Goal: Task Accomplishment & Management: Manage account settings

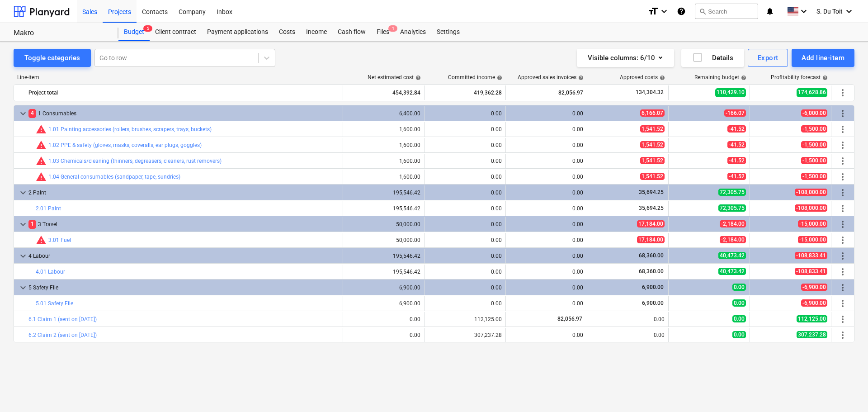
click at [92, 13] on div "Sales" at bounding box center [90, 11] width 26 height 23
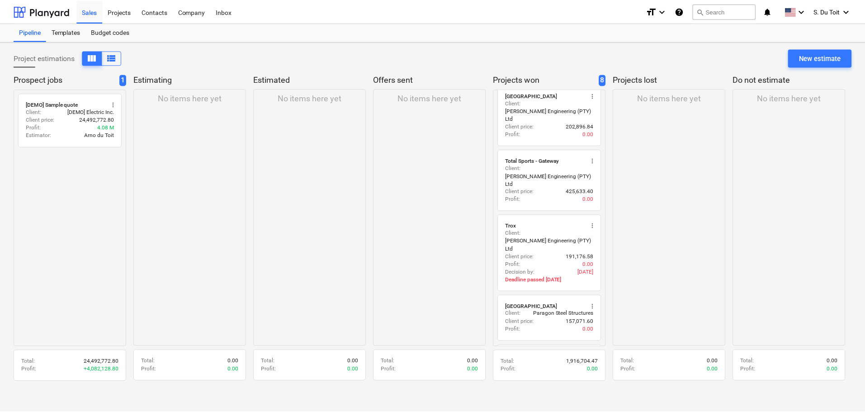
scroll to position [228, 0]
click at [818, 57] on div "New estimate" at bounding box center [823, 58] width 42 height 12
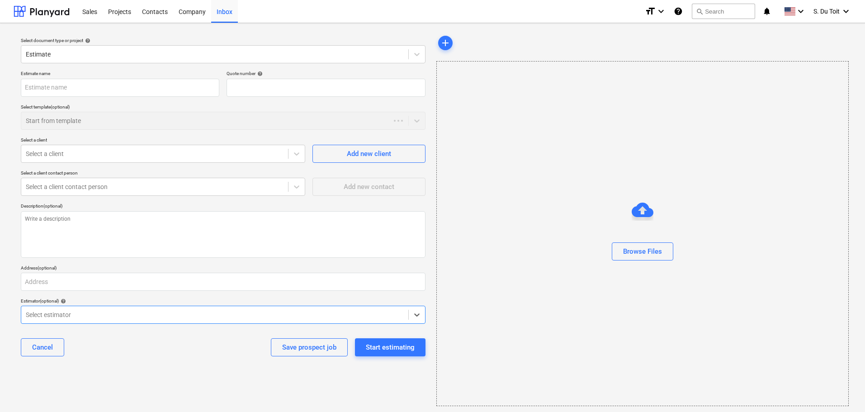
type textarea "x"
type input "QU-0015"
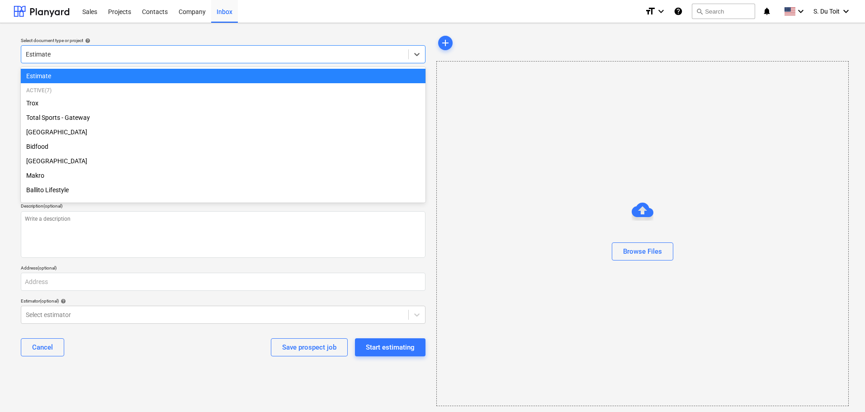
click at [100, 56] on div at bounding box center [215, 54] width 378 height 9
click at [24, 85] on div "Active ( 7 ) Trox Total Sports - Gateway Oceans Mall Bidfood [GEOGRAPHIC_DATA] …" at bounding box center [223, 142] width 405 height 118
click at [8, 82] on div "Select document type or project help option Estimate selected, 1 of 8. 8 result…" at bounding box center [432, 220] width 865 height 394
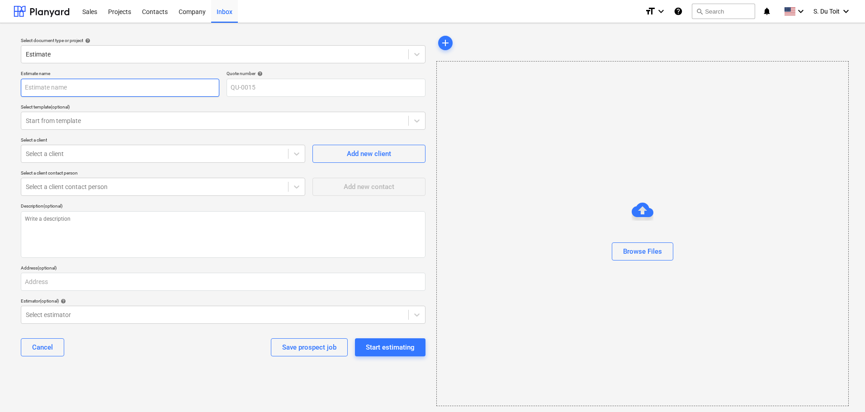
click at [72, 88] on input "text" at bounding box center [120, 88] width 198 height 18
type textarea "x"
type input "L"
type textarea "x"
type input "La"
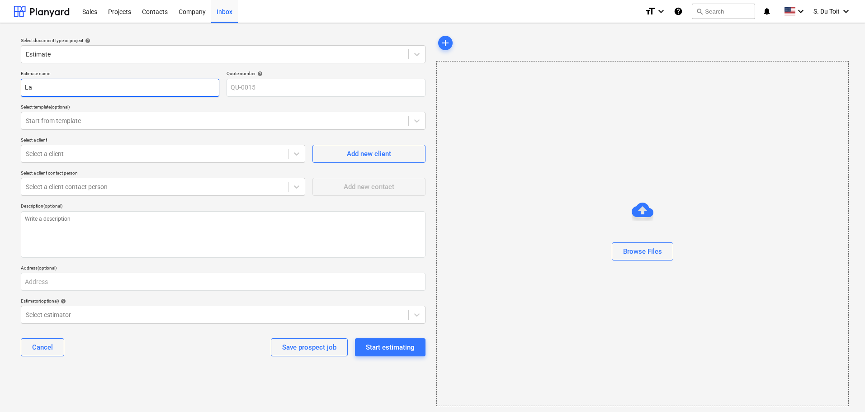
type textarea "x"
type input "Lad"
type textarea "x"
type input "[DEMOGRAPHIC_DATA]"
type textarea "x"
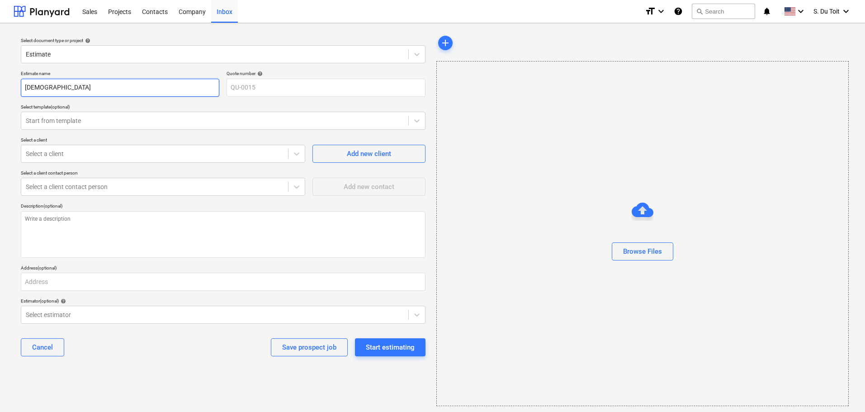
type input "Ladys"
type textarea "x"
type input "Ladysm"
type textarea "x"
type input "Ladysmi"
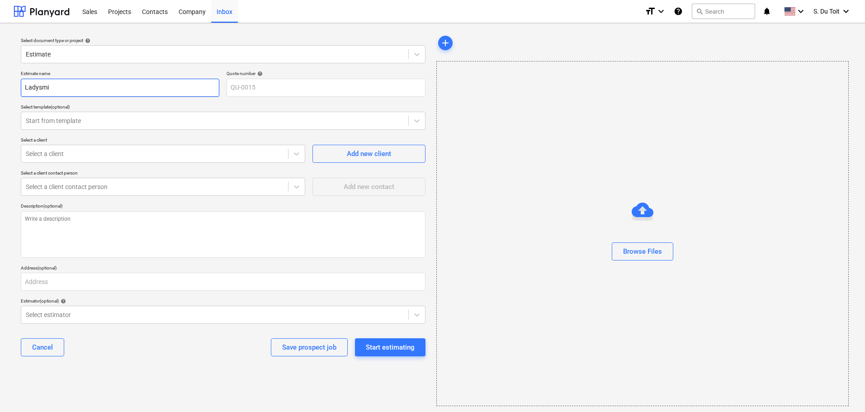
type textarea "x"
type input "Ladysmit"
type textarea "x"
type input "Ladysmith"
type textarea "x"
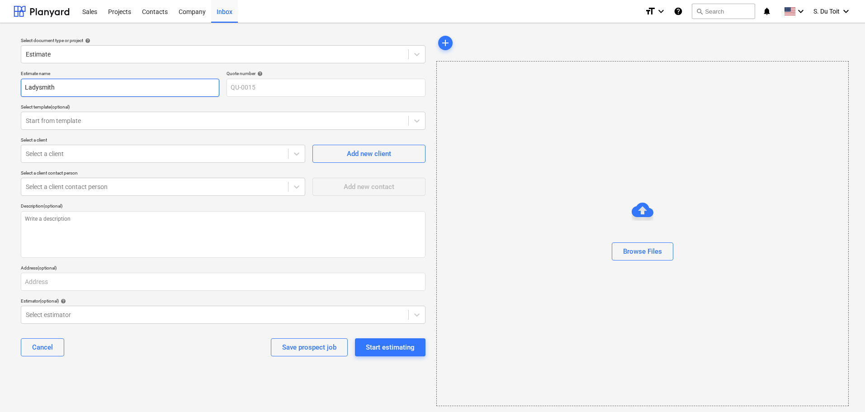
type input "Ladysmith"
type textarea "x"
type input "Ladysmith F"
type textarea "x"
type input "Ladysmith Fe"
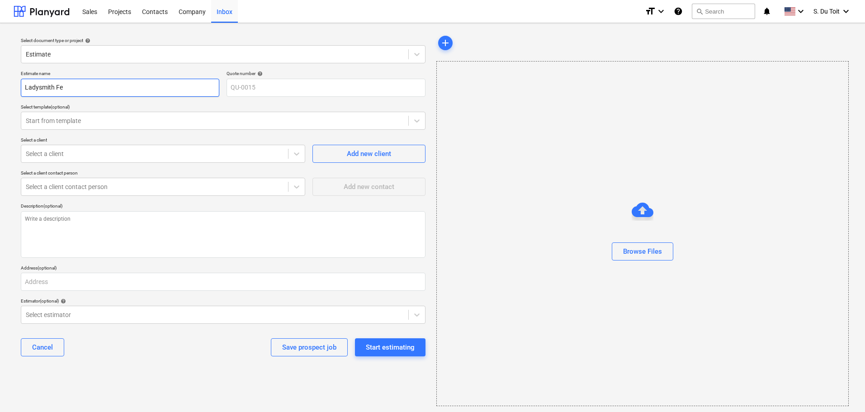
type textarea "x"
type input "Ladysmith Fer"
type textarea "x"
type input "Ladysmith Fert"
type textarea "x"
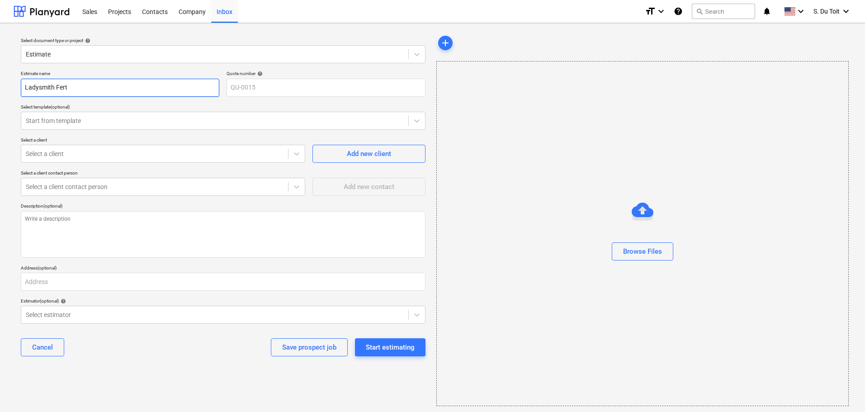
type input "Ladysmith Ferti"
type textarea "x"
type input "Ladysmith Fertil"
type textarea "x"
type input "Ladysmith Fertili"
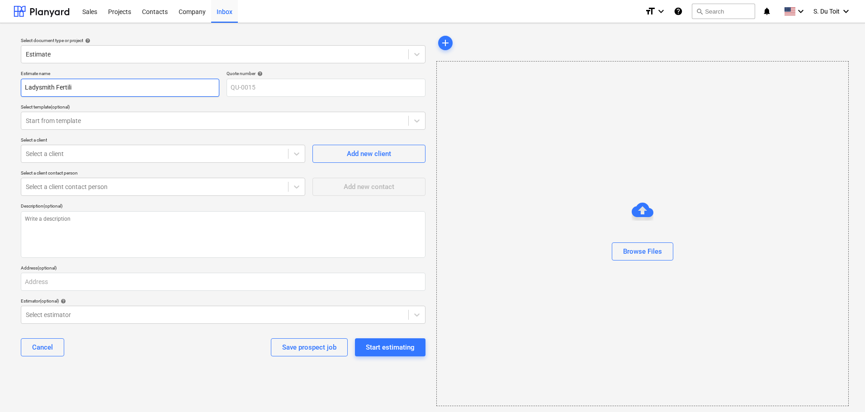
type textarea "x"
type input "Ladysmith Fertiliz"
type textarea "x"
type input "Ladysmith Fertilize"
type textarea "x"
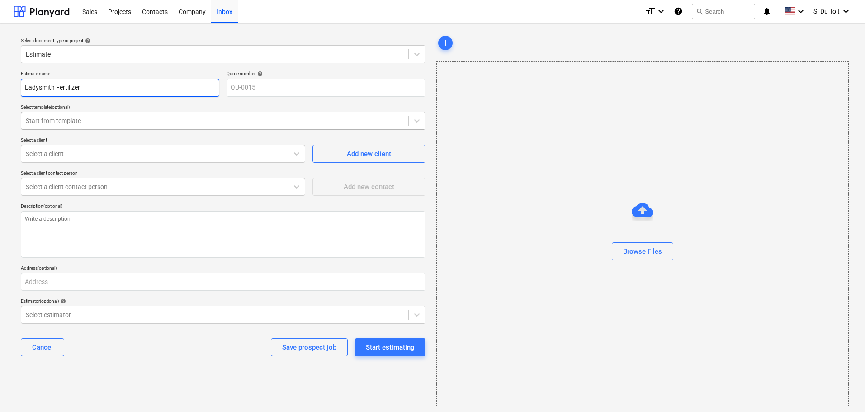
type input "Ladysmith Fertilizer"
type textarea "x"
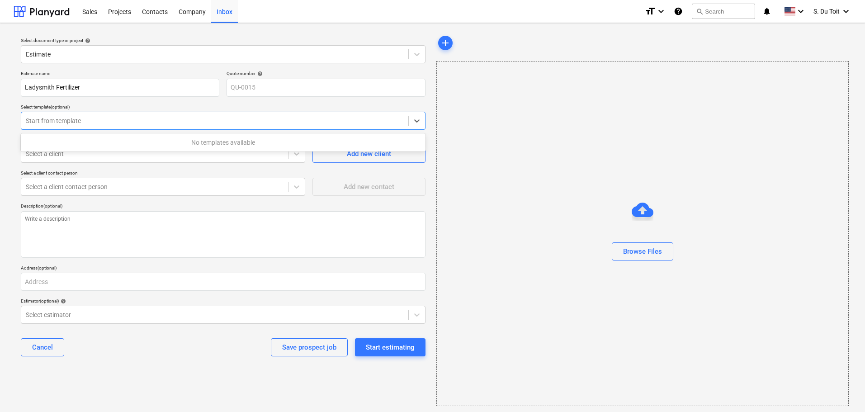
click at [144, 122] on div at bounding box center [215, 120] width 378 height 9
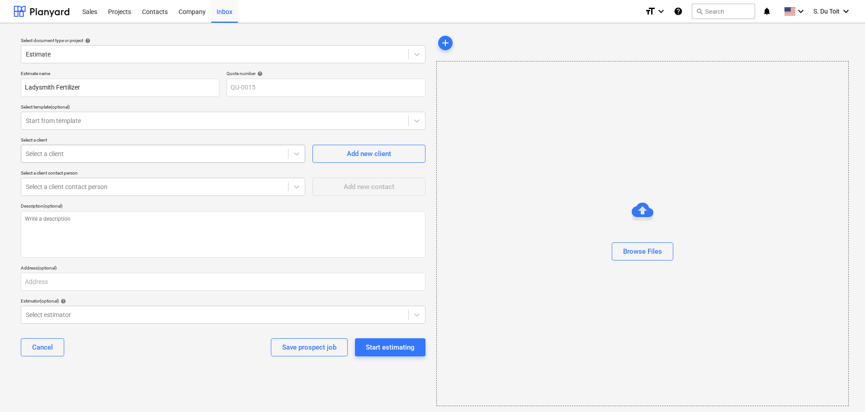
click at [221, 153] on div at bounding box center [155, 153] width 258 height 9
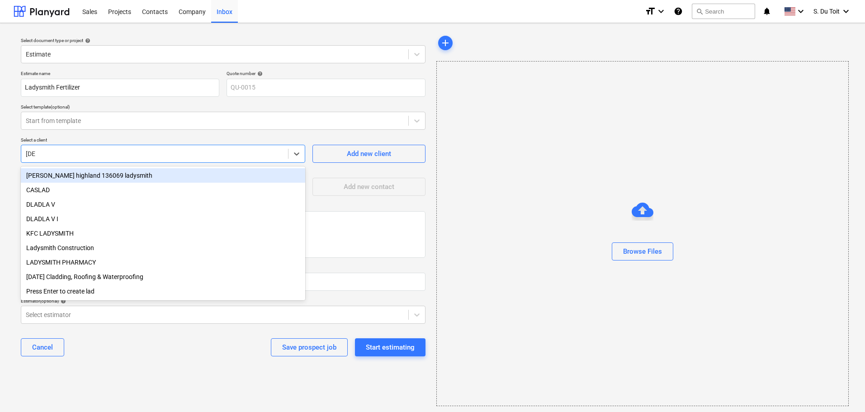
type input "ladys"
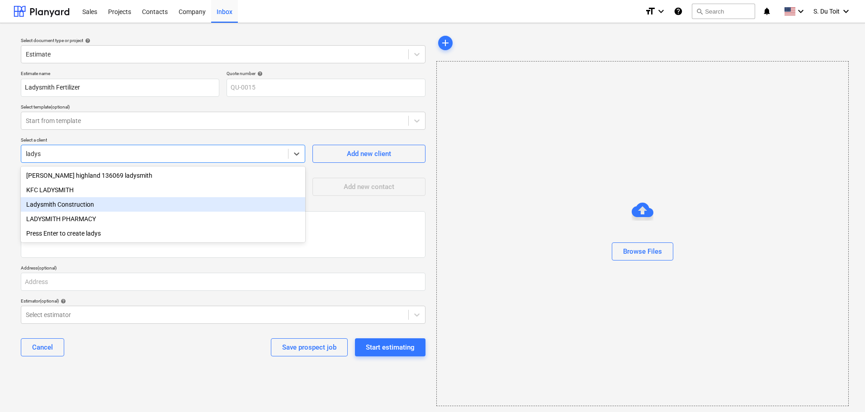
click at [178, 205] on div "Ladysmith Construction" at bounding box center [163, 204] width 284 height 14
type textarea "x"
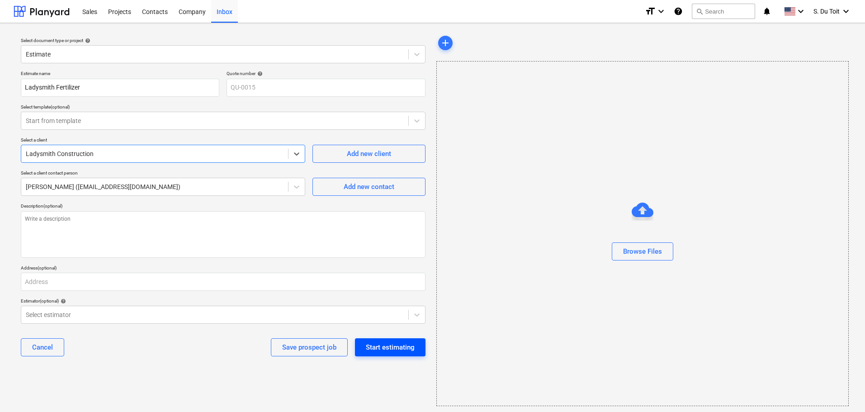
click at [380, 350] on div "Start estimating" at bounding box center [390, 347] width 49 height 12
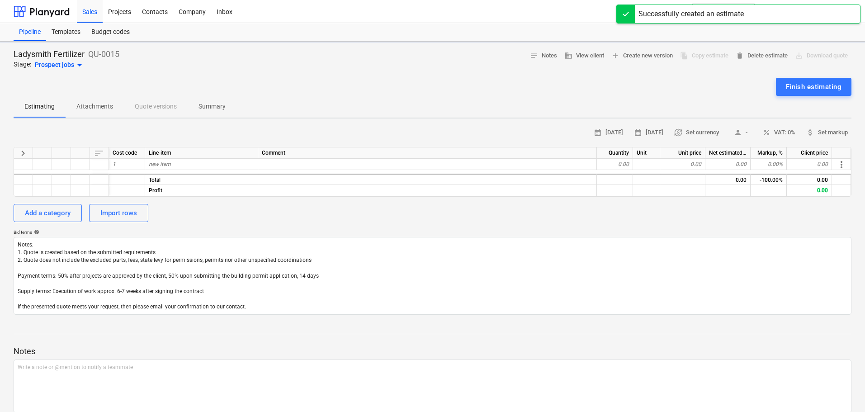
type textarea "x"
click at [203, 165] on div "new item" at bounding box center [201, 164] width 113 height 11
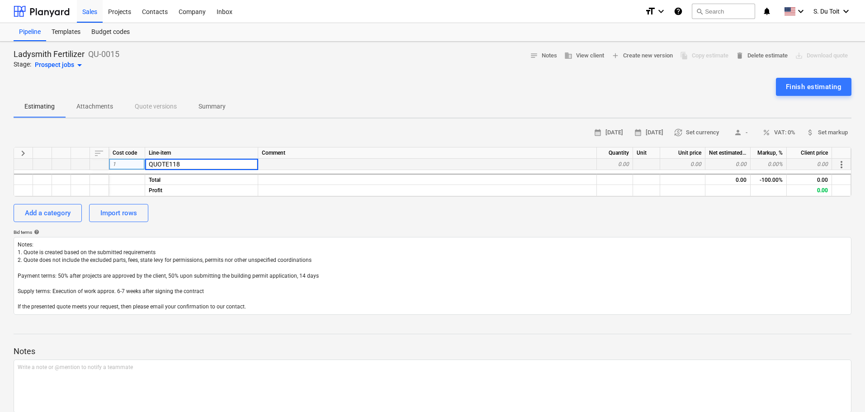
type input "QUOTE1183"
click at [605, 165] on div "0.00" at bounding box center [615, 164] width 36 height 11
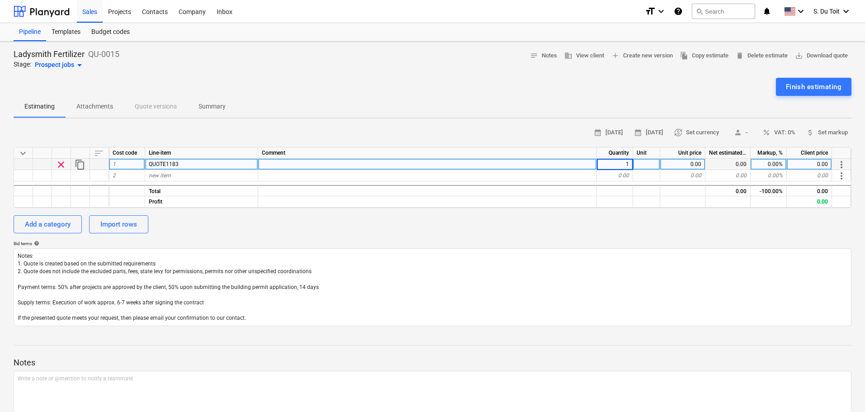
type textarea "x"
click at [650, 167] on div at bounding box center [646, 164] width 27 height 11
type input "1"
type textarea "x"
click at [675, 165] on div "0.00" at bounding box center [682, 164] width 45 height 11
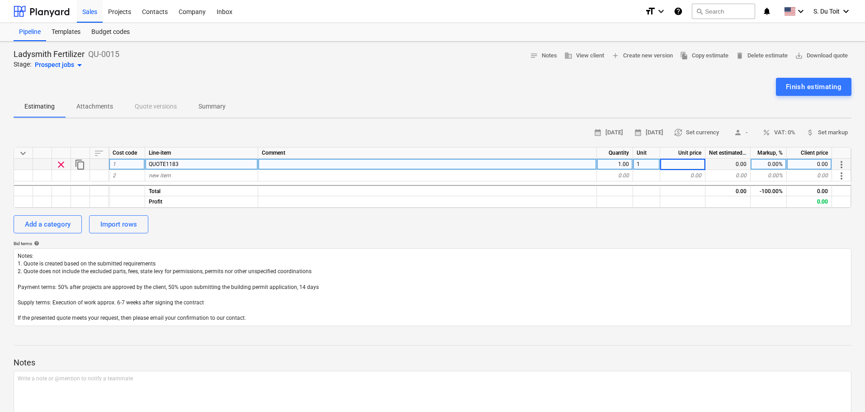
click at [688, 165] on input at bounding box center [682, 164] width 45 height 11
type input "466008.75"
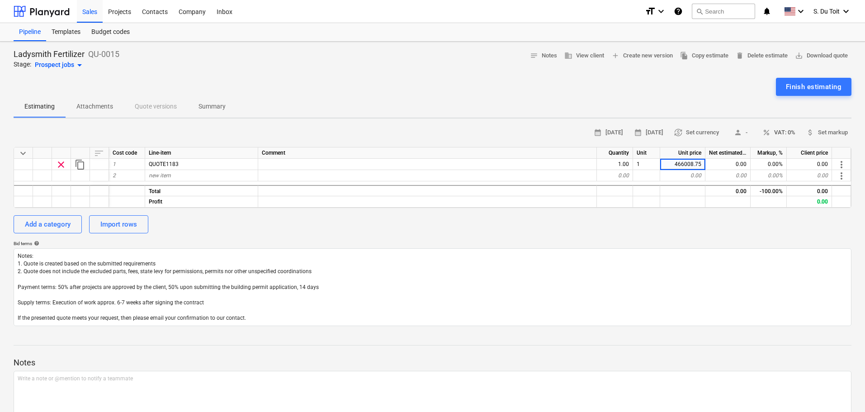
type textarea "x"
click at [776, 127] on button "percent VAT: 0%" at bounding box center [779, 133] width 40 height 14
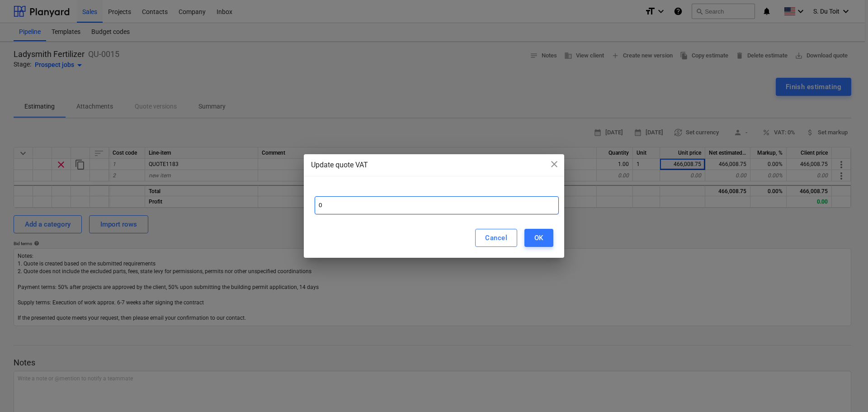
click at [378, 206] on input "0" at bounding box center [437, 205] width 244 height 18
type input "15"
click at [539, 236] on div "OK" at bounding box center [538, 238] width 9 height 12
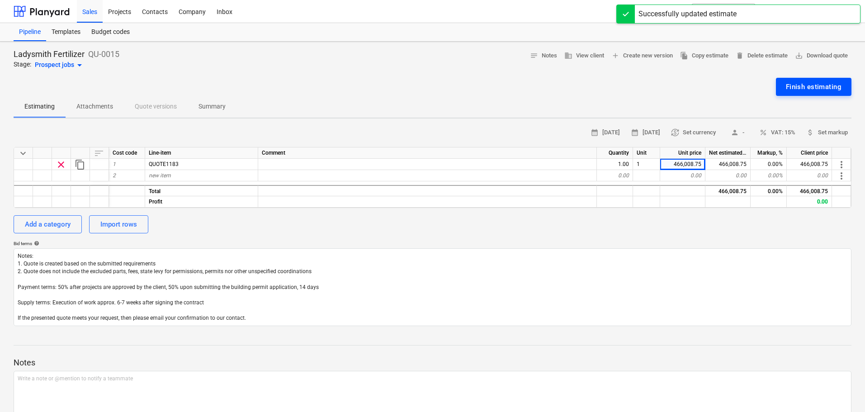
click at [808, 88] on div "Finish estimating" at bounding box center [814, 87] width 56 height 12
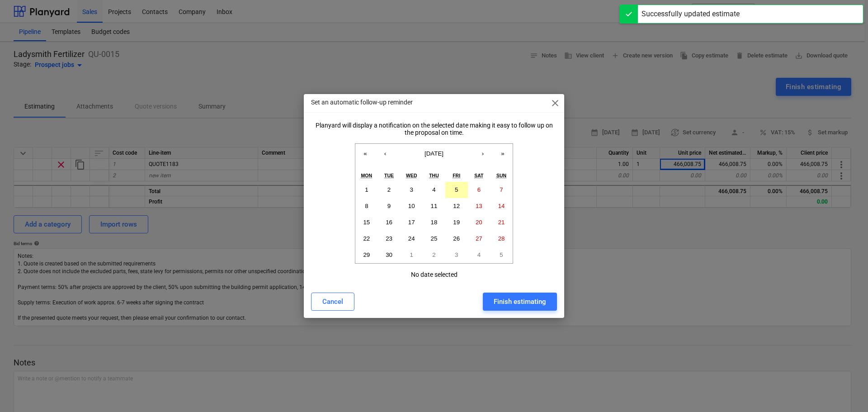
click at [463, 190] on button "5" at bounding box center [456, 190] width 23 height 16
click at [514, 297] on div "Finish estimating" at bounding box center [520, 302] width 52 height 12
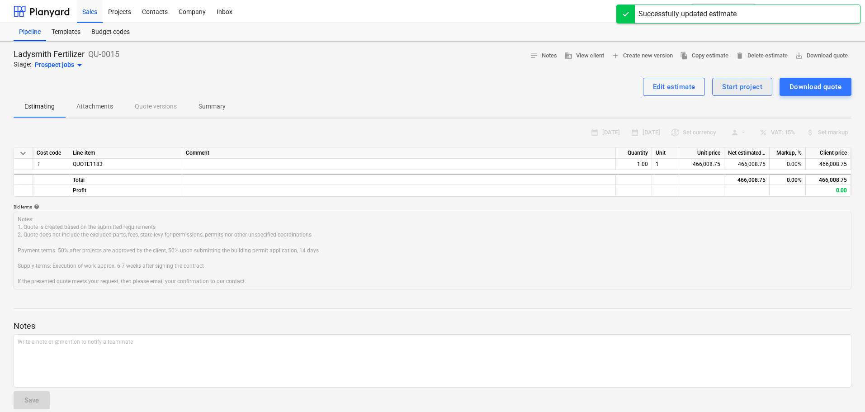
click at [741, 91] on div "Start project" at bounding box center [742, 87] width 40 height 12
click at [93, 13] on div "Sales" at bounding box center [90, 11] width 26 height 23
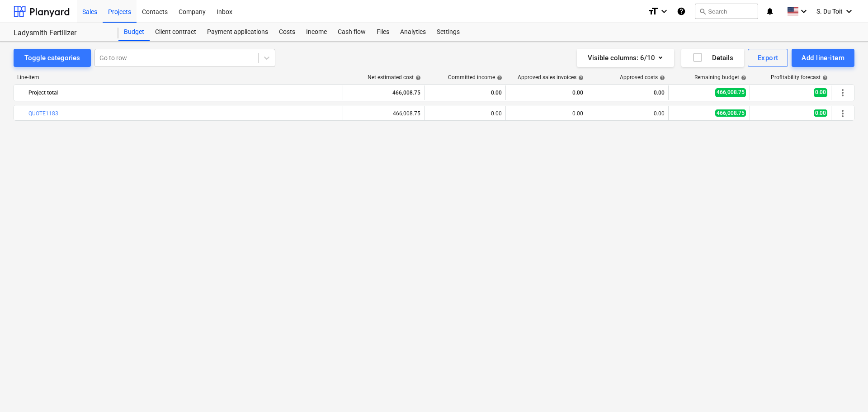
click at [85, 19] on div "Sales" at bounding box center [90, 11] width 26 height 23
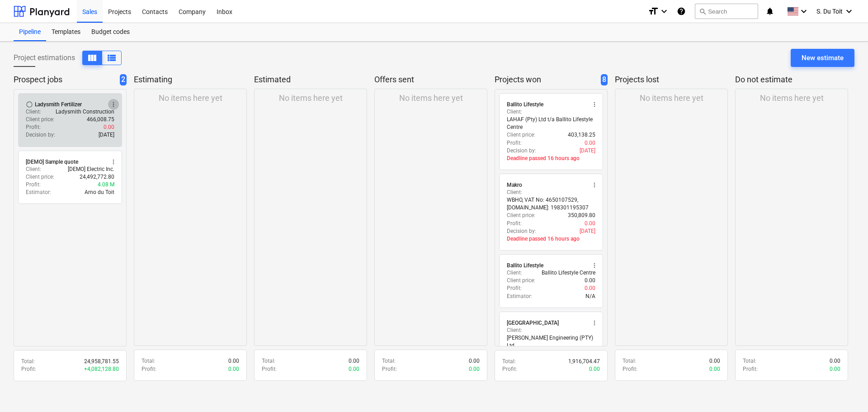
click at [113, 105] on span "more_vert" at bounding box center [113, 104] width 7 height 7
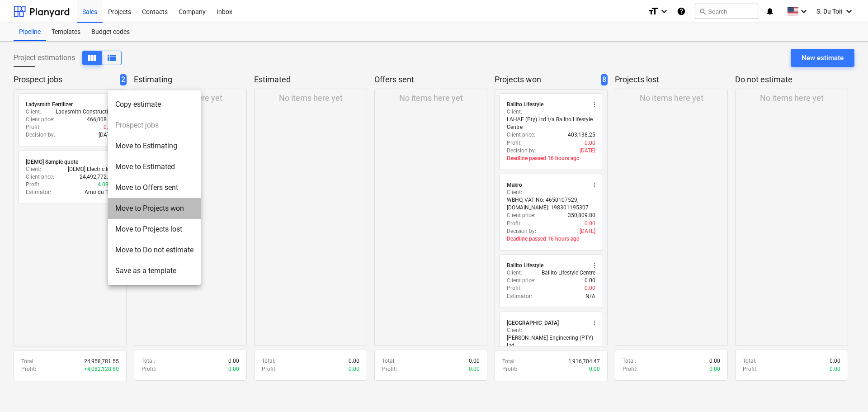
click at [161, 215] on li "Move to Projects won" at bounding box center [154, 208] width 93 height 21
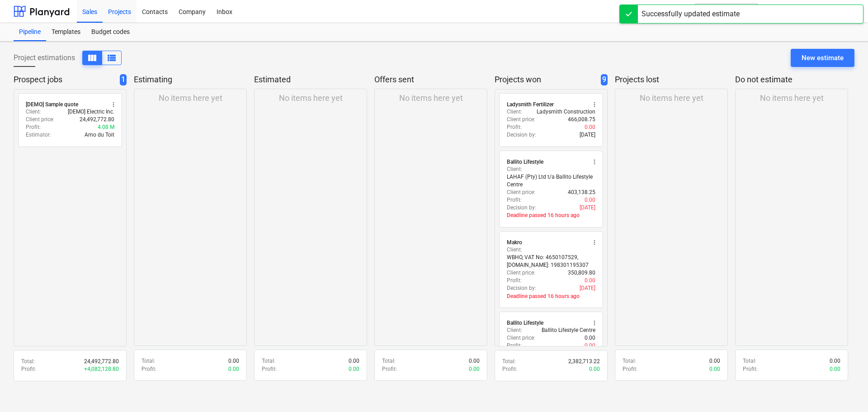
click at [109, 15] on div "Projects" at bounding box center [120, 11] width 34 height 23
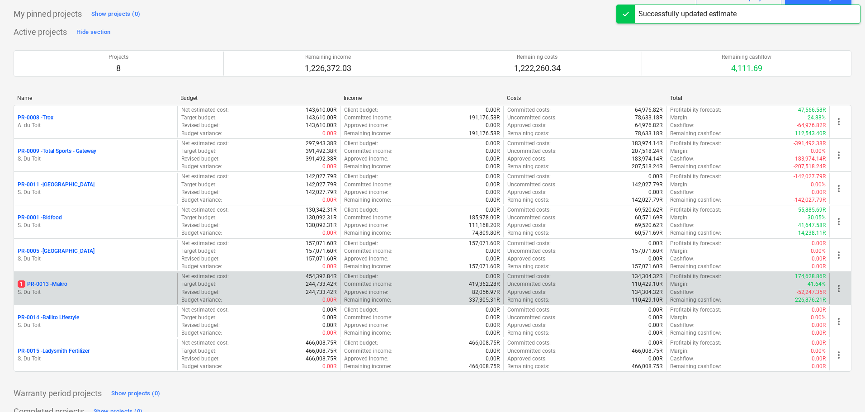
scroll to position [74, 0]
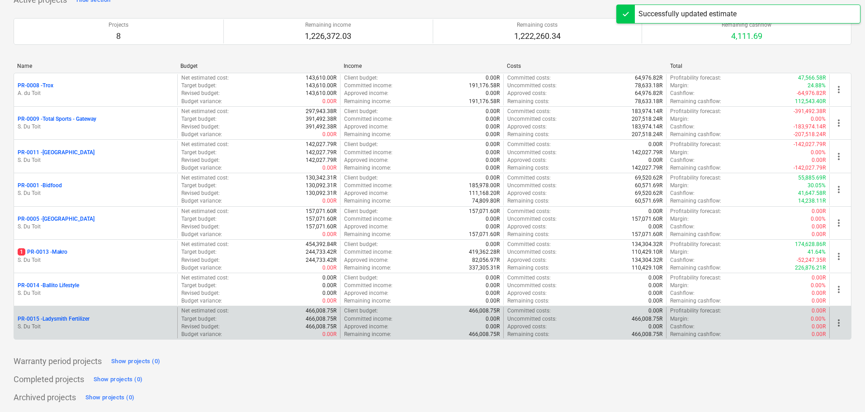
click at [47, 321] on p "PR-0015 - Ladysmith Fertilizer" at bounding box center [54, 319] width 72 height 8
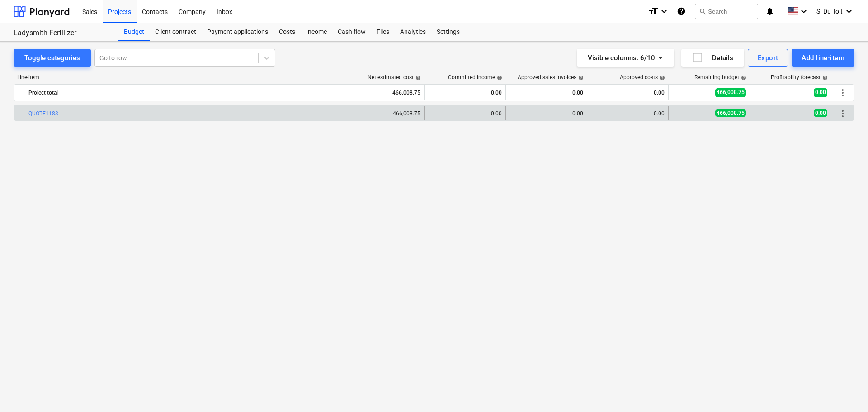
click at [843, 113] on span "more_vert" at bounding box center [842, 113] width 11 height 11
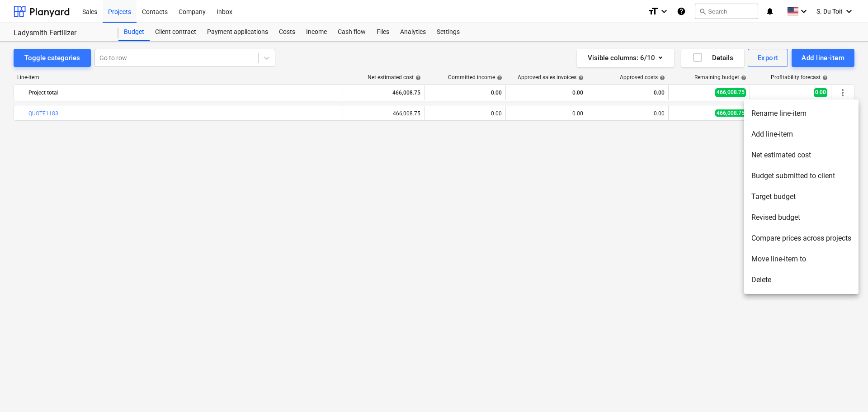
click at [88, 14] on div at bounding box center [434, 206] width 868 height 412
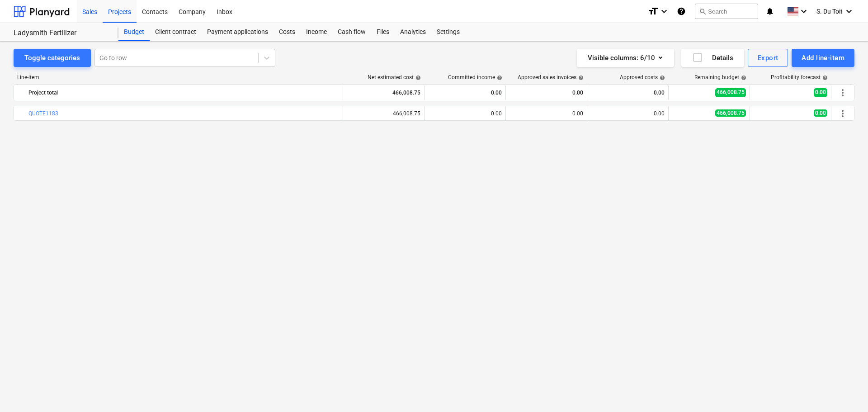
click at [97, 15] on div "Sales" at bounding box center [90, 11] width 26 height 23
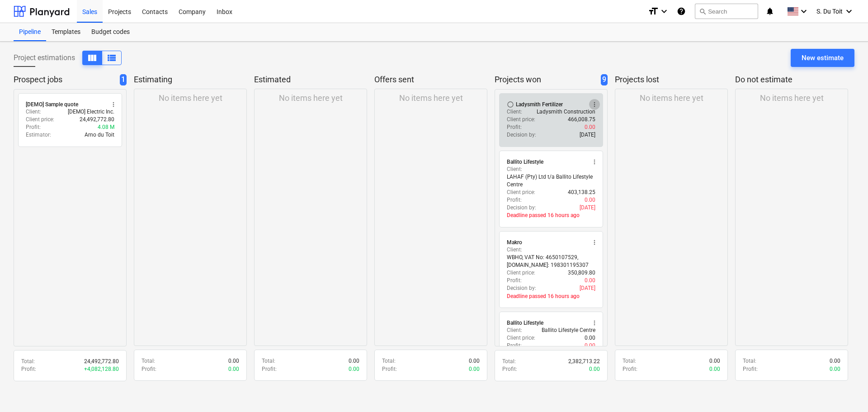
click at [593, 107] on span "more_vert" at bounding box center [594, 104] width 7 height 7
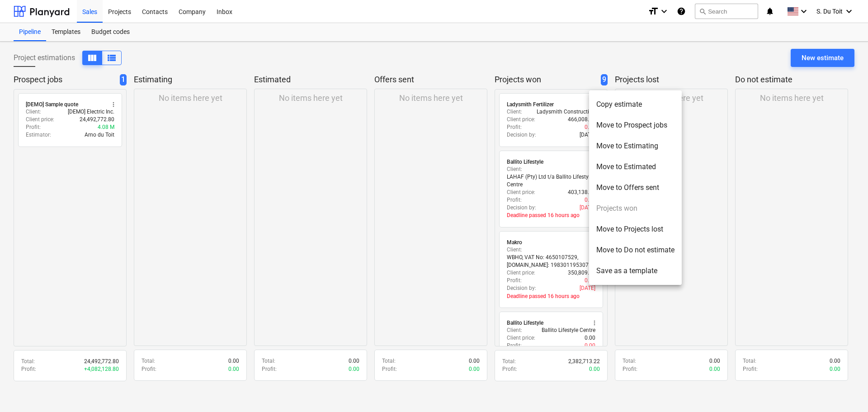
click at [541, 131] on div at bounding box center [434, 206] width 868 height 412
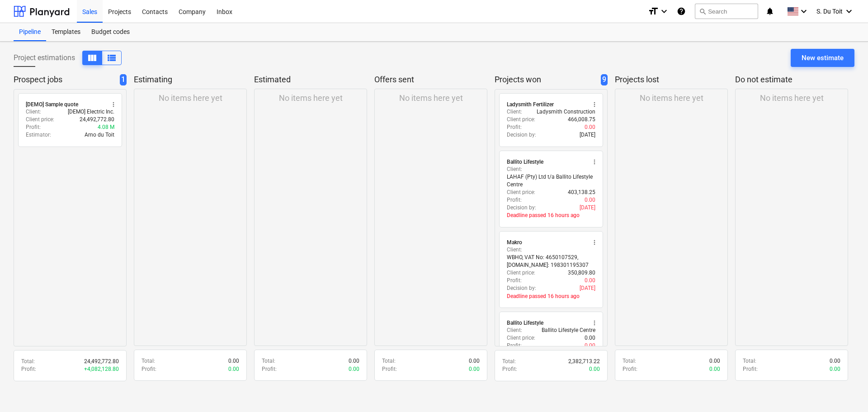
click at [546, 119] on div "Client price : 466,008.75" at bounding box center [551, 120] width 89 height 8
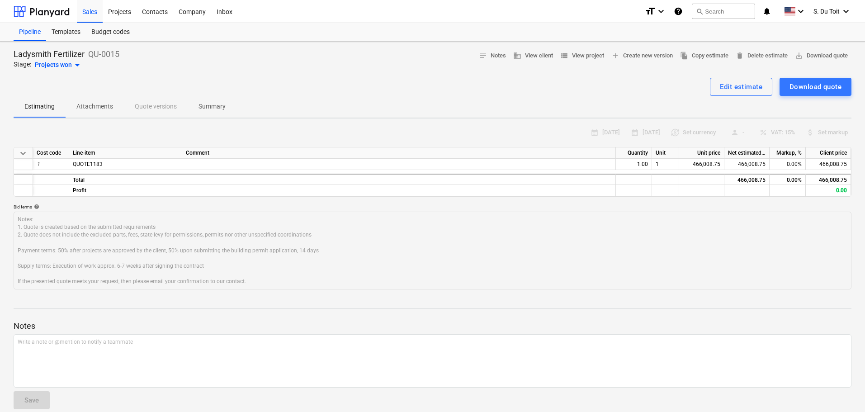
click at [738, 89] on div "Edit estimate" at bounding box center [741, 87] width 43 height 12
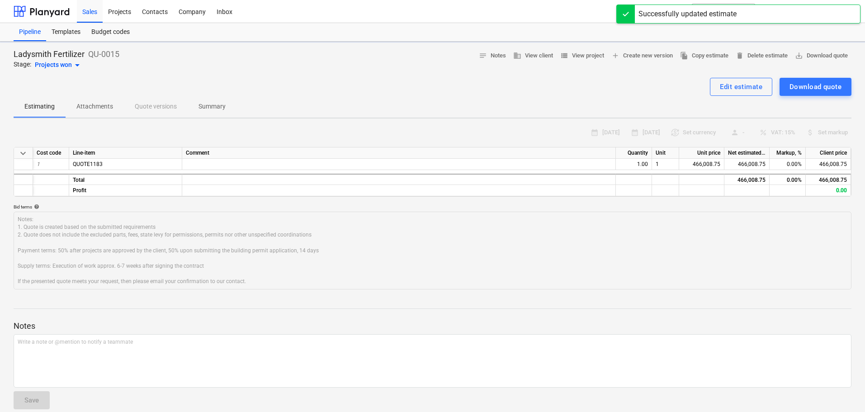
type textarea "x"
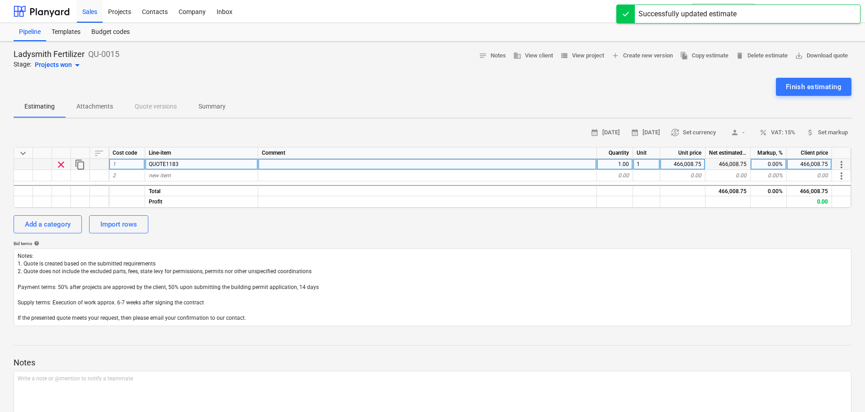
click at [771, 163] on div "0.00%" at bounding box center [769, 164] width 36 height 11
type input "30"
type textarea "x"
click at [763, 225] on div "Add a category Import rows" at bounding box center [433, 224] width 838 height 18
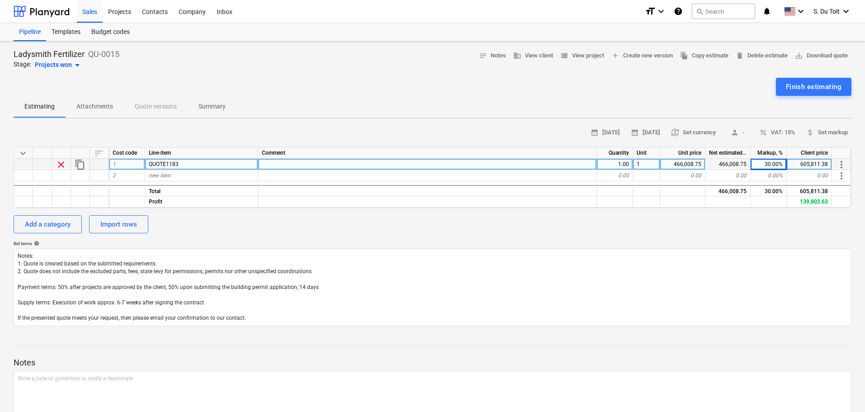
click at [762, 162] on div "30.00%" at bounding box center [769, 164] width 36 height 11
type input "0"
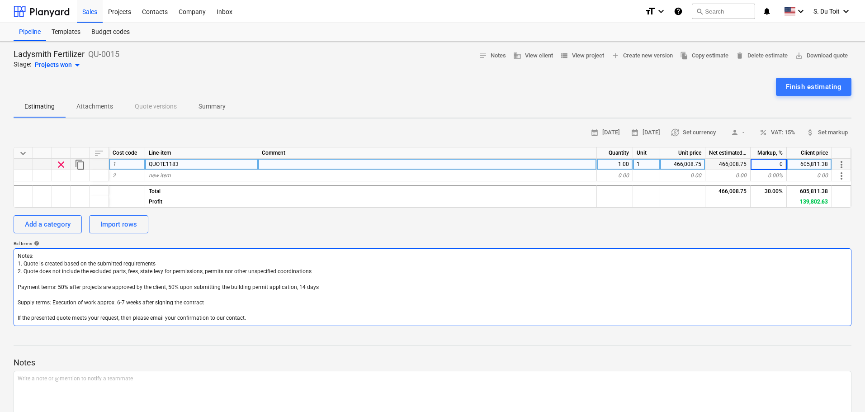
type textarea "x"
click at [770, 255] on textarea "Notes: 1. Quote is created based on the submitted requirements 2. Quote does no…" at bounding box center [433, 287] width 838 height 78
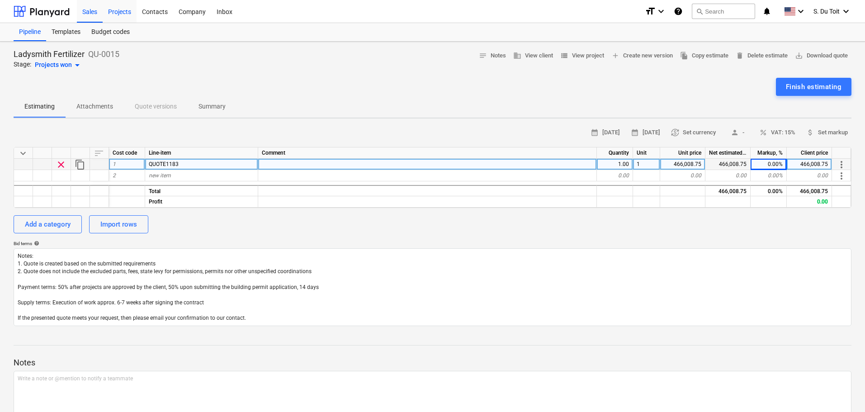
click at [128, 12] on div "Projects" at bounding box center [120, 11] width 34 height 23
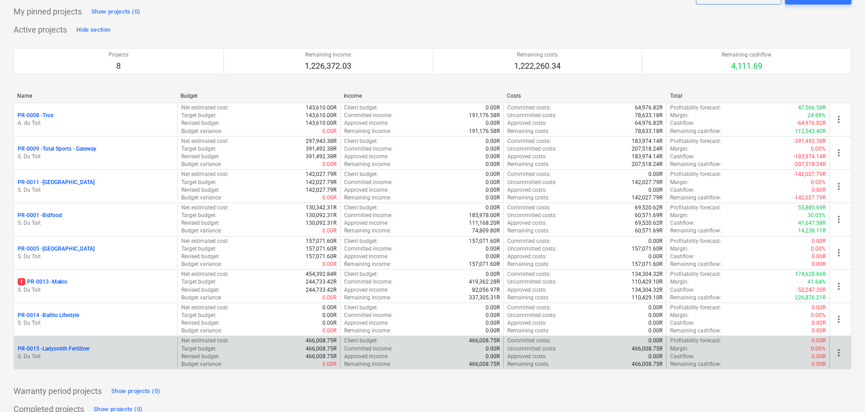
scroll to position [74, 0]
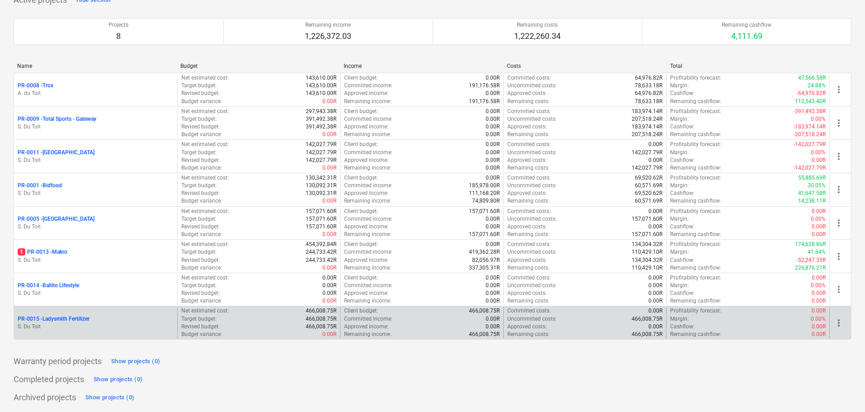
click at [105, 319] on div "PR-0015 - Ladysmith Fertilizer" at bounding box center [96, 319] width 156 height 8
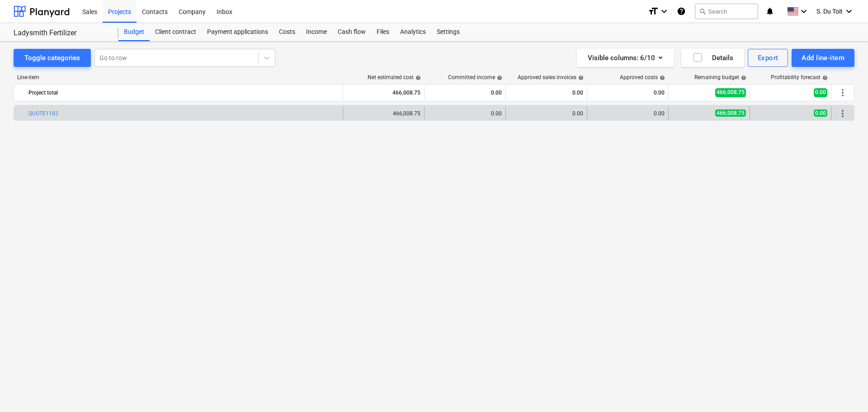
click at [843, 112] on span "more_vert" at bounding box center [842, 113] width 11 height 11
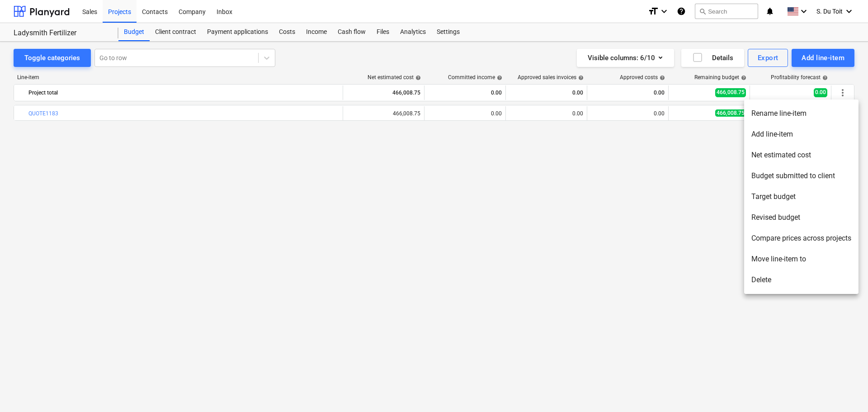
click at [778, 280] on li "Delete" at bounding box center [801, 279] width 114 height 21
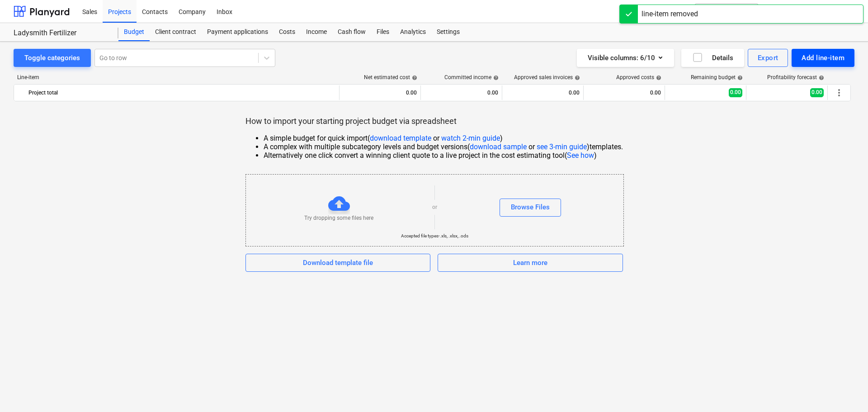
click at [823, 57] on div "Add line-item" at bounding box center [823, 58] width 43 height 12
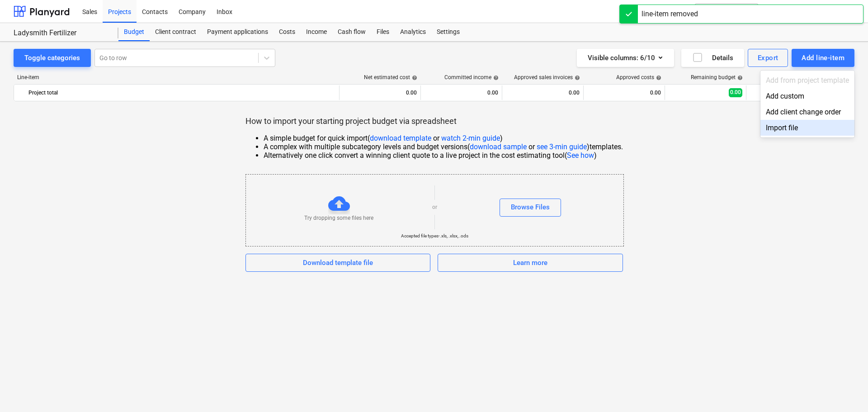
click at [819, 123] on div "Import file" at bounding box center [808, 128] width 94 height 16
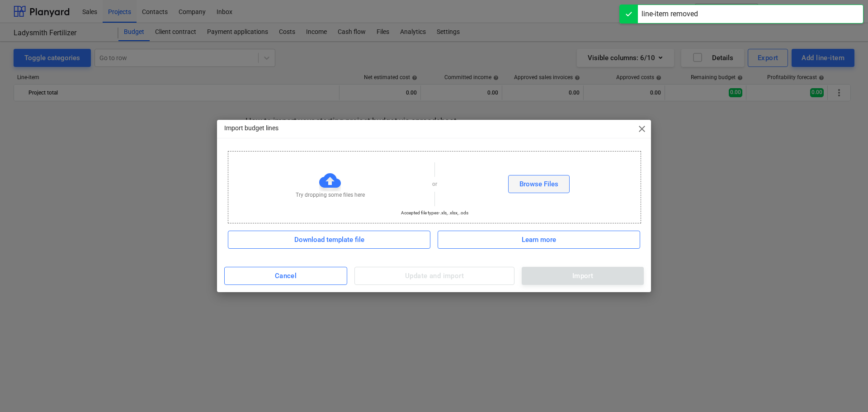
click at [558, 186] on button "Browse Files" at bounding box center [538, 184] width 61 height 18
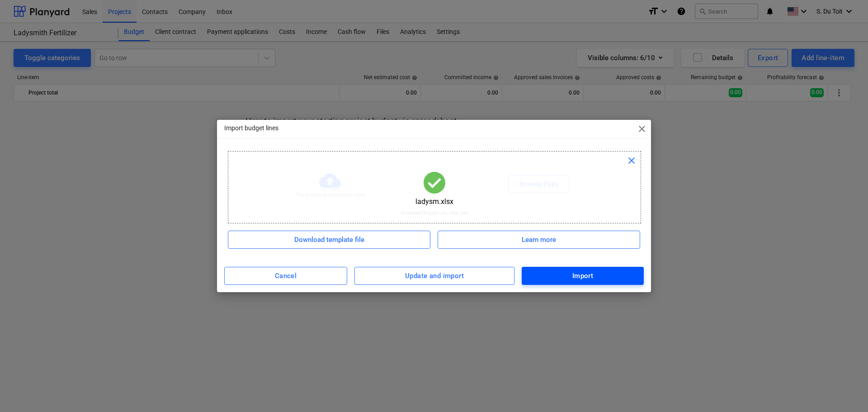
click at [595, 269] on button "Import" at bounding box center [583, 276] width 122 height 18
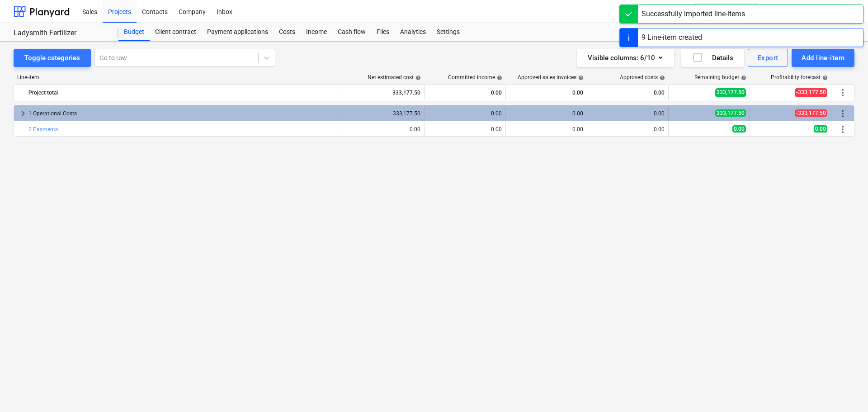
click at [192, 107] on div "1 Operational Costs" at bounding box center [183, 113] width 311 height 14
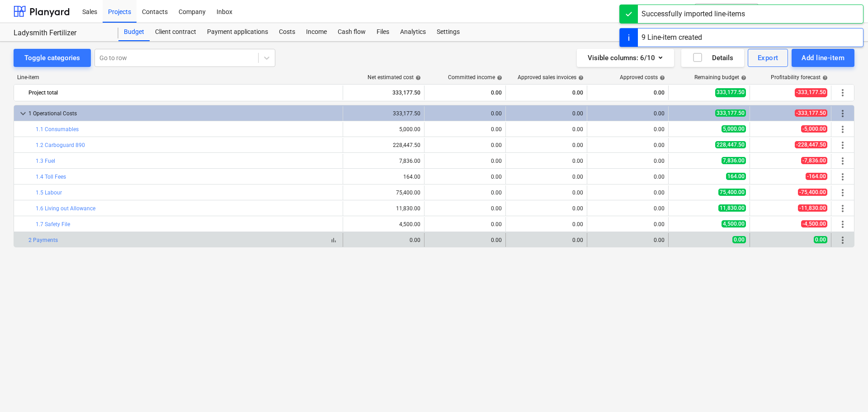
click at [205, 241] on div "bar_chart 2 Payments" at bounding box center [183, 240] width 311 height 6
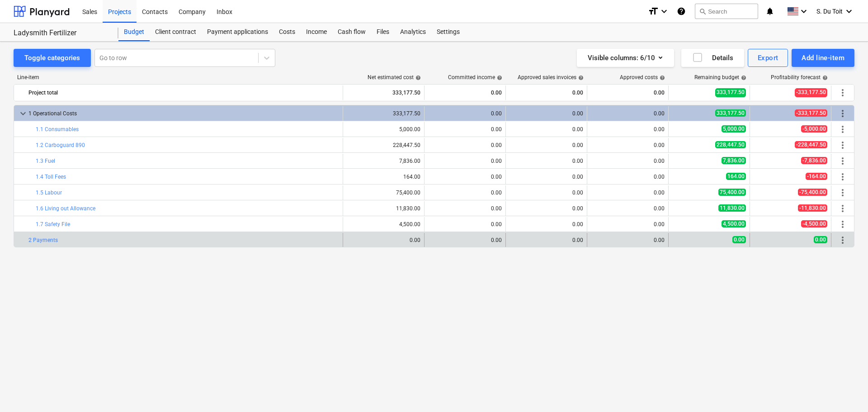
click at [180, 244] on div "bar_chart 2 Payments" at bounding box center [183, 240] width 311 height 14
click at [24, 238] on div at bounding box center [23, 240] width 11 height 14
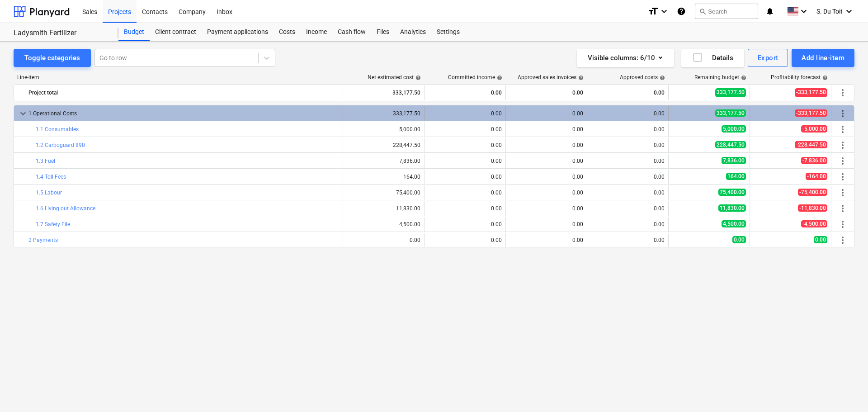
click at [15, 116] on div "keyboard_arrow_down 1 Operational Costs" at bounding box center [178, 113] width 329 height 14
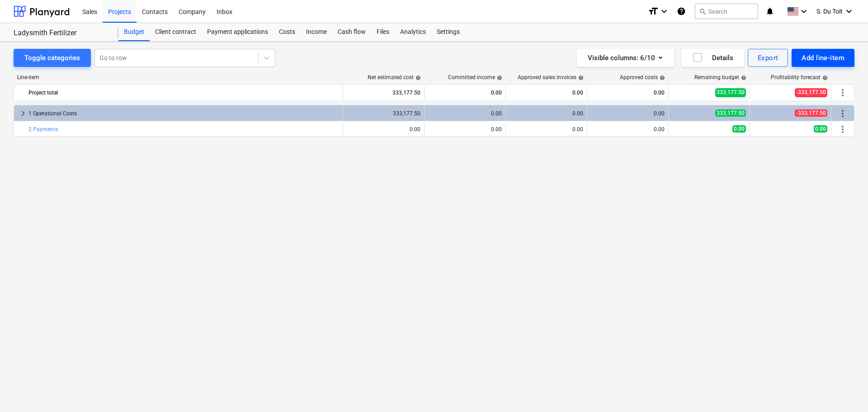
click at [832, 61] on div "Add line-item" at bounding box center [823, 58] width 43 height 12
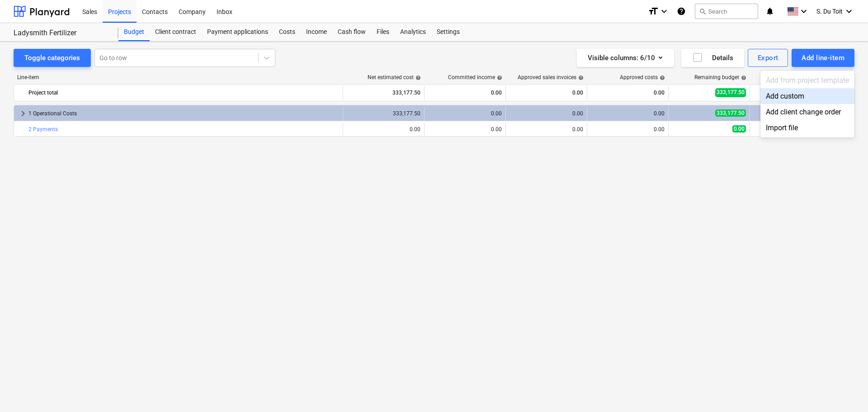
click at [818, 95] on div "Add custom" at bounding box center [808, 96] width 94 height 16
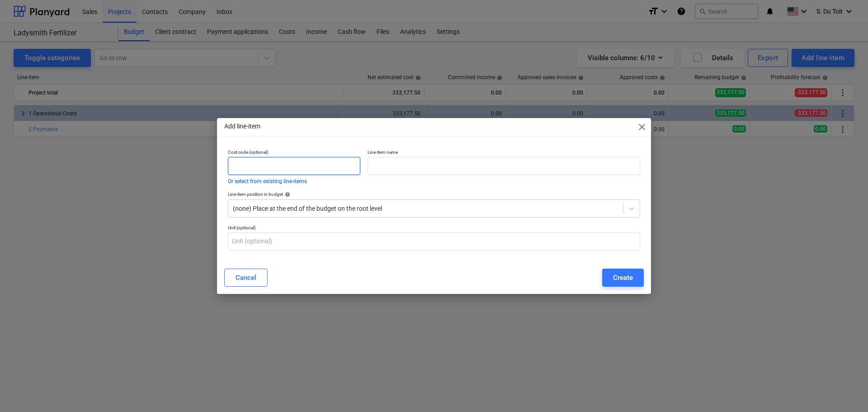
click at [253, 168] on input "text" at bounding box center [294, 166] width 132 height 18
type input "2.1"
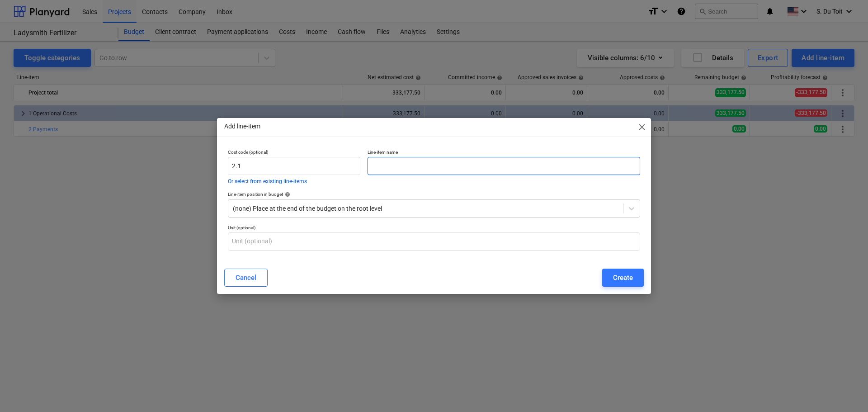
click at [400, 172] on input "text" at bounding box center [504, 166] width 273 height 18
click at [379, 166] on input "text" at bounding box center [504, 166] width 273 height 18
paste input "PROGRESS CLAIM 1"
type input "PROGRESS CLAIM 1"
click at [632, 275] on div "Create" at bounding box center [623, 278] width 20 height 12
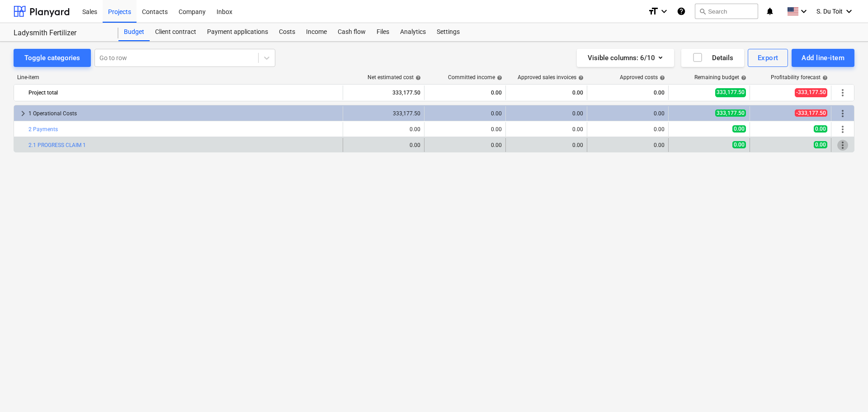
click at [846, 147] on span "more_vert" at bounding box center [842, 145] width 11 height 11
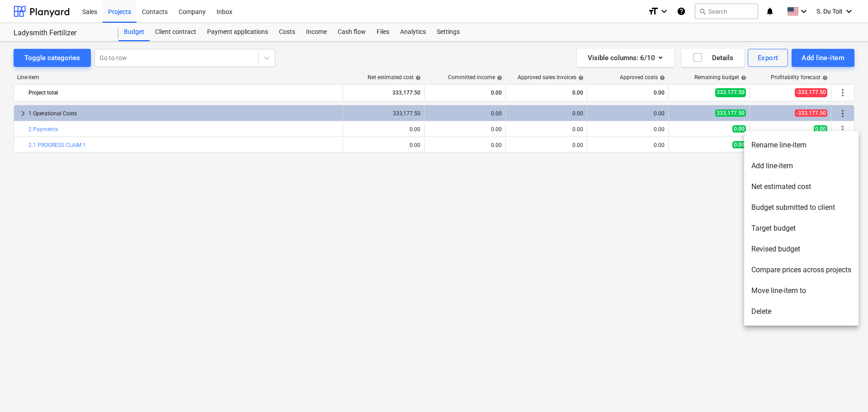
click at [774, 314] on li "Delete" at bounding box center [801, 311] width 114 height 21
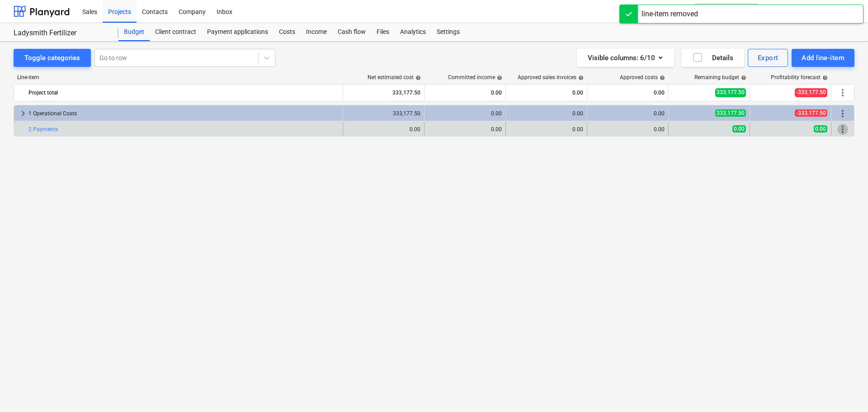
click at [844, 133] on span "more_vert" at bounding box center [842, 129] width 11 height 11
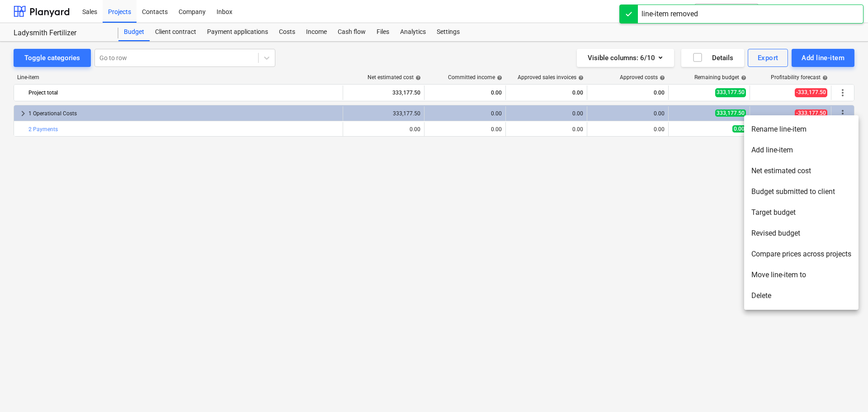
click at [794, 302] on li "Delete" at bounding box center [801, 295] width 114 height 21
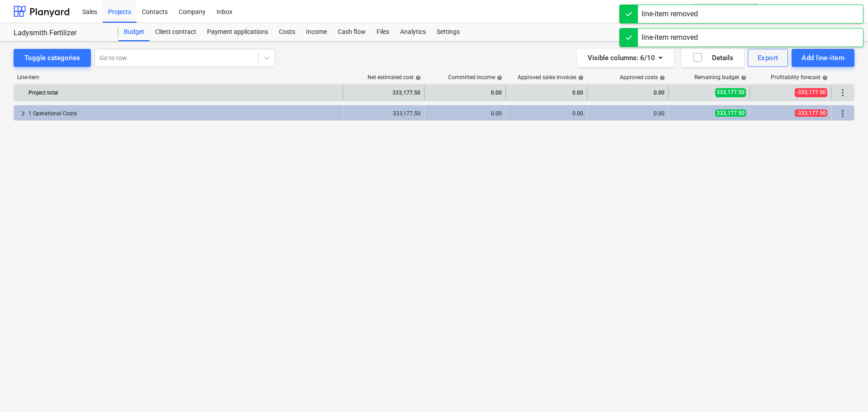
click at [846, 92] on span "more_vert" at bounding box center [842, 92] width 11 height 11
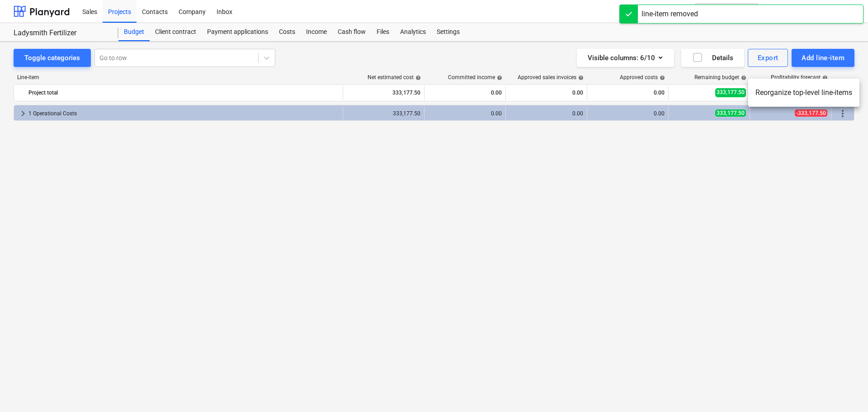
click at [844, 112] on div at bounding box center [434, 206] width 868 height 412
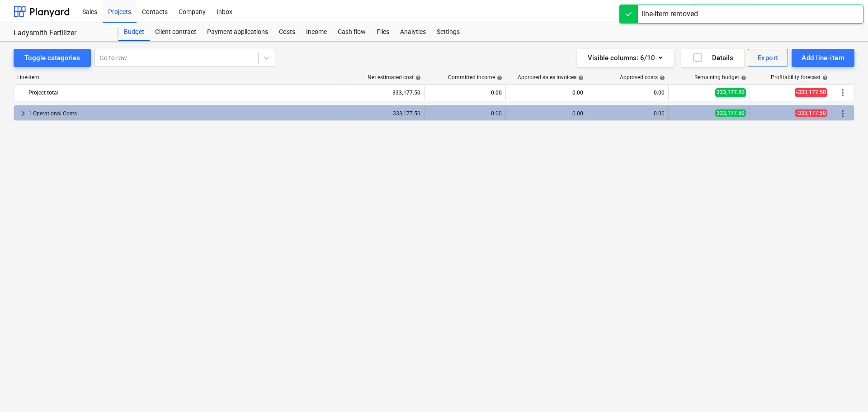
click at [845, 114] on span "more_vert" at bounding box center [842, 113] width 11 height 11
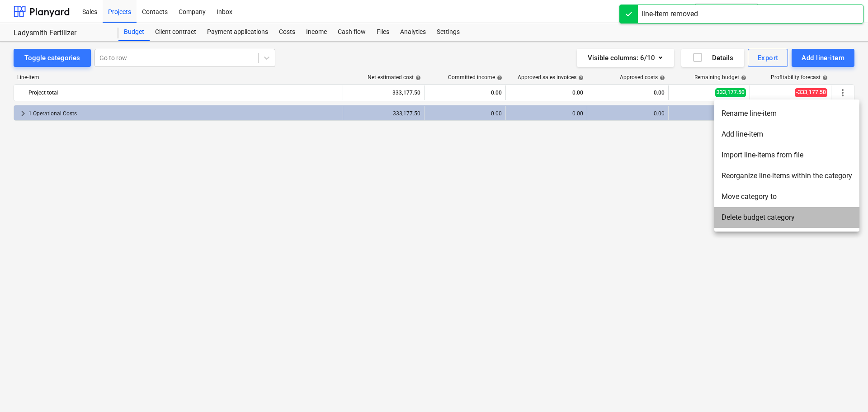
click at [774, 217] on li "Delete budget category" at bounding box center [786, 217] width 145 height 21
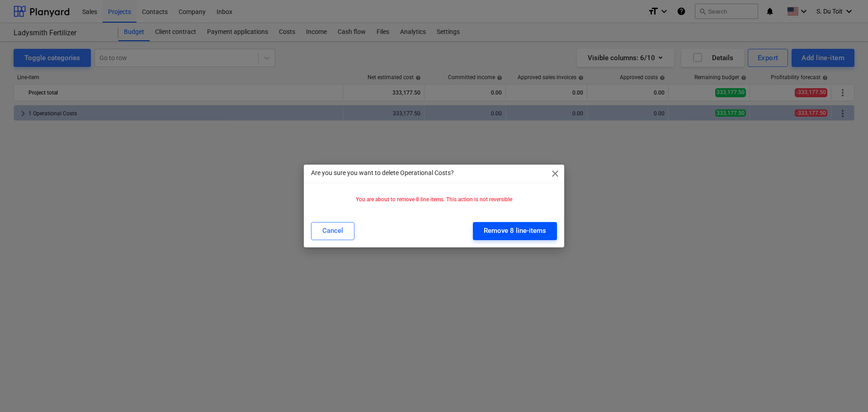
click at [509, 235] on div "Remove 8 line-items" at bounding box center [515, 231] width 62 height 12
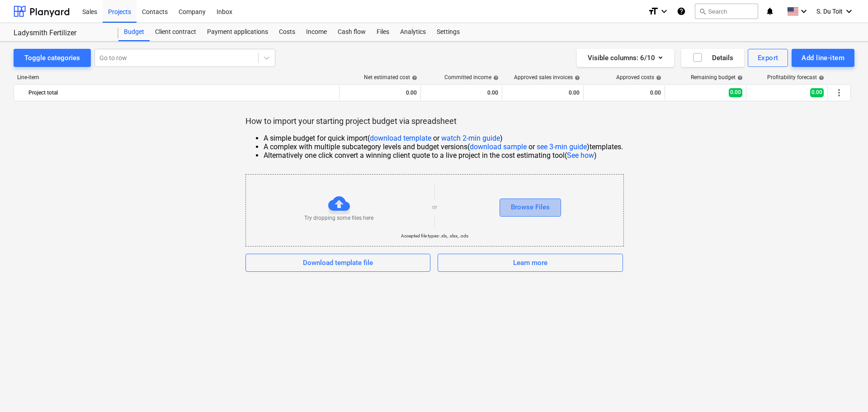
click at [556, 207] on button "Browse Files" at bounding box center [530, 207] width 61 height 18
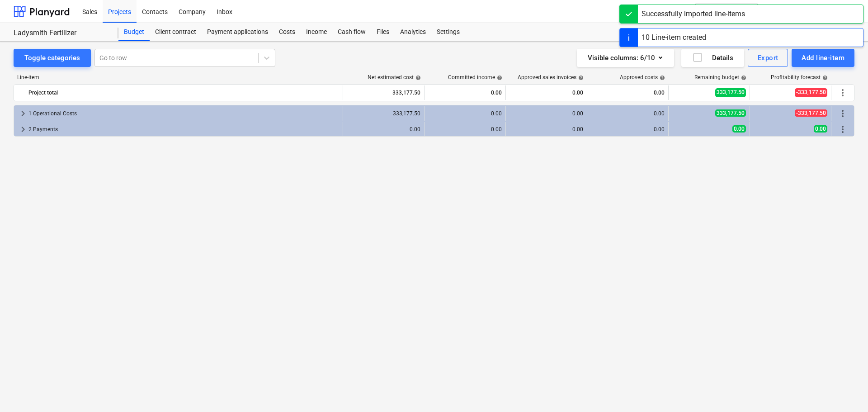
click at [539, 276] on div "keyboard_arrow_right 1 Operational Costs 333,177.50 0.00 0.00 0.00 333,177.50 -…" at bounding box center [434, 239] width 841 height 269
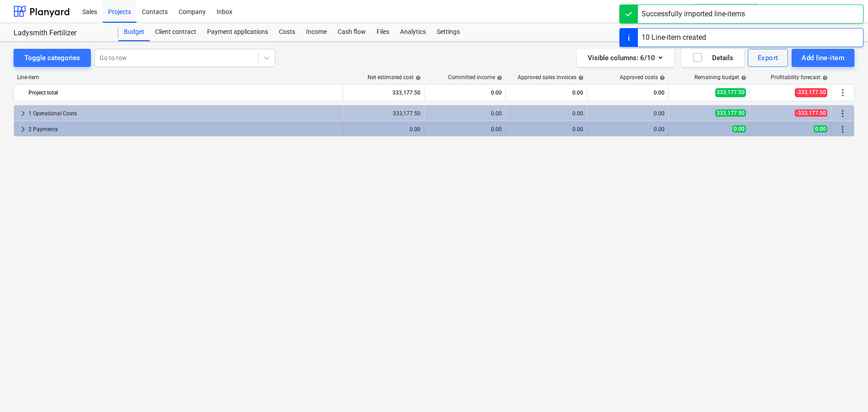
click at [281, 128] on div "2 Payments" at bounding box center [183, 129] width 311 height 14
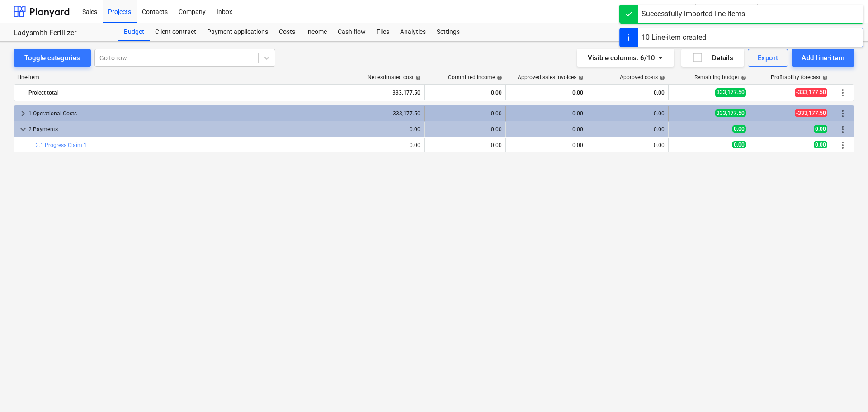
click at [281, 111] on div "1 Operational Costs" at bounding box center [183, 113] width 311 height 14
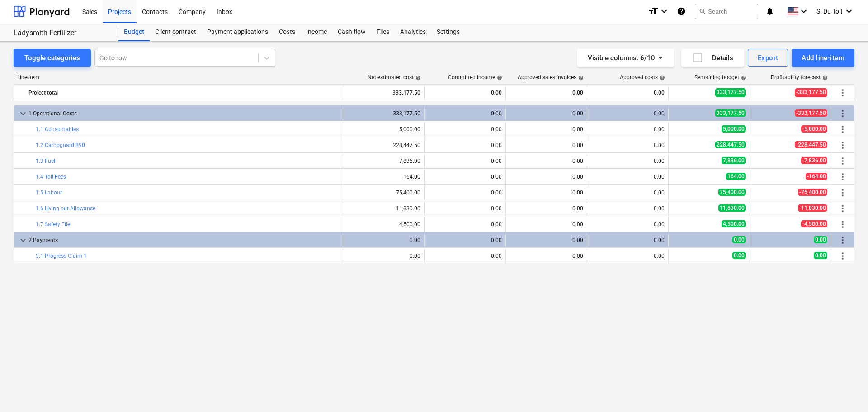
click at [322, 317] on div "keyboard_arrow_down 1 Operational Costs 333,177.50 0.00 0.00 0.00 333,177.50 -3…" at bounding box center [434, 239] width 841 height 269
